Goal: Information Seeking & Learning: Learn about a topic

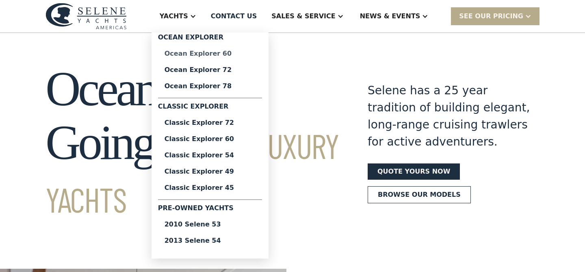
click at [212, 57] on div "Ocean Explorer 60" at bounding box center [210, 53] width 91 height 7
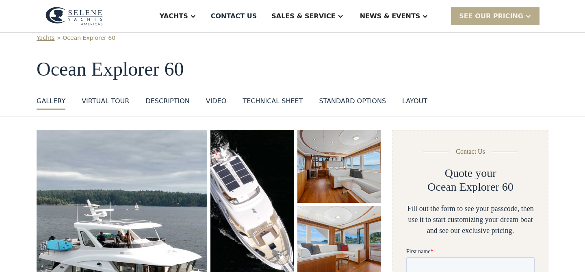
scroll to position [6, 0]
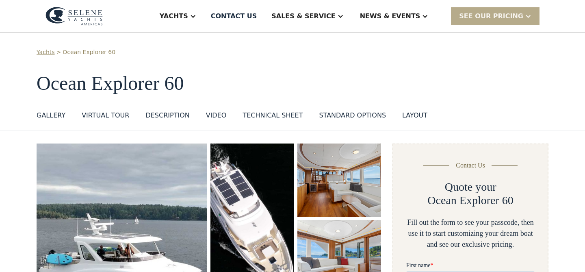
click at [111, 116] on div "VIRTUAL TOUR" at bounding box center [106, 116] width 48 height 10
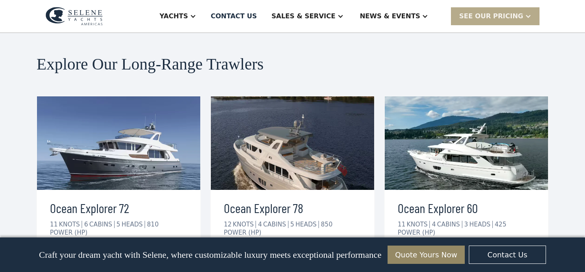
scroll to position [2056, 0]
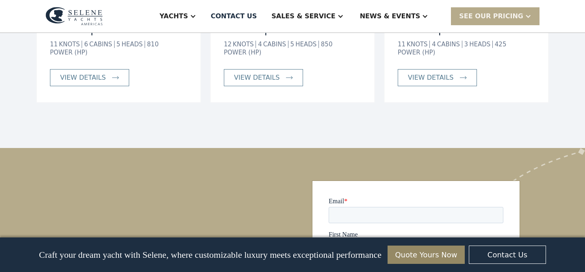
scroll to position [6, 0]
